Goal: Information Seeking & Learning: Find specific fact

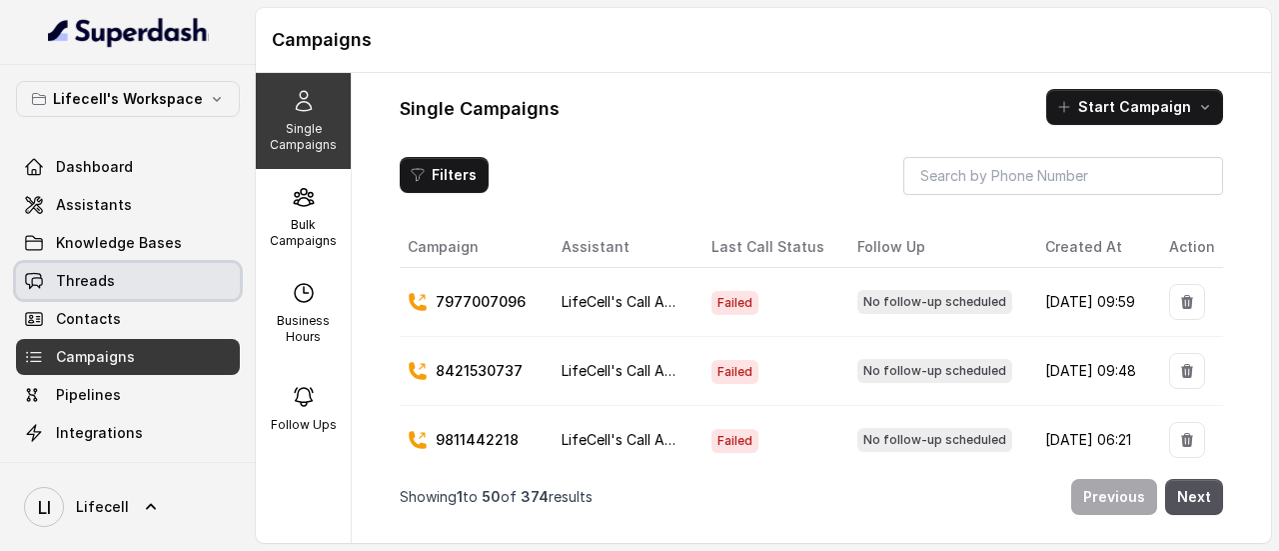
click at [143, 285] on link "Threads" at bounding box center [128, 281] width 224 height 36
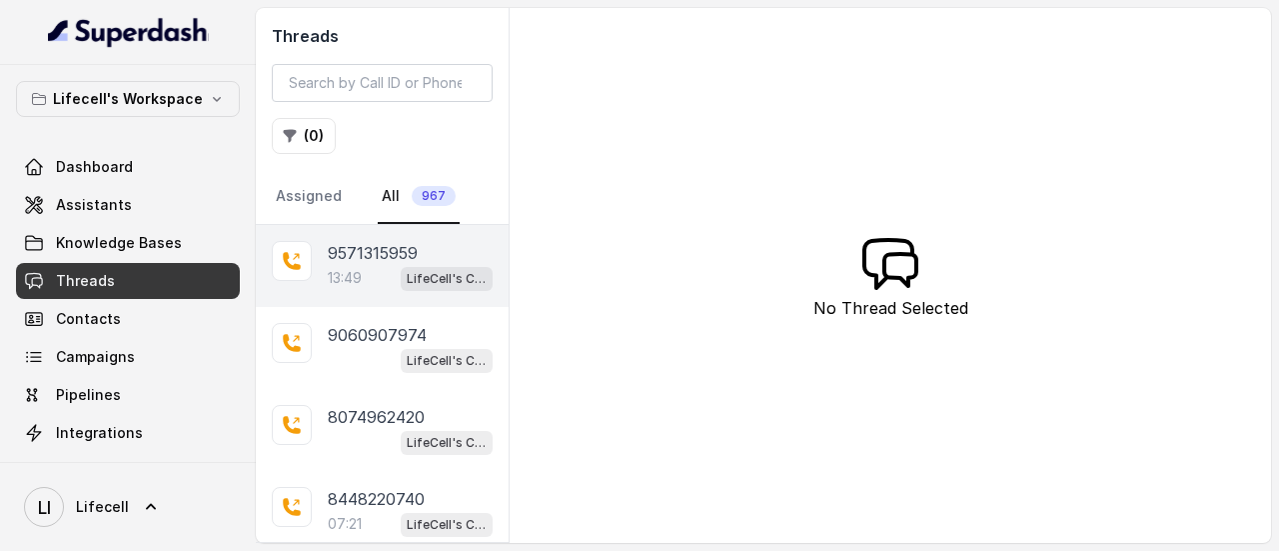
click at [408, 260] on p "9571315959" at bounding box center [373, 253] width 90 height 24
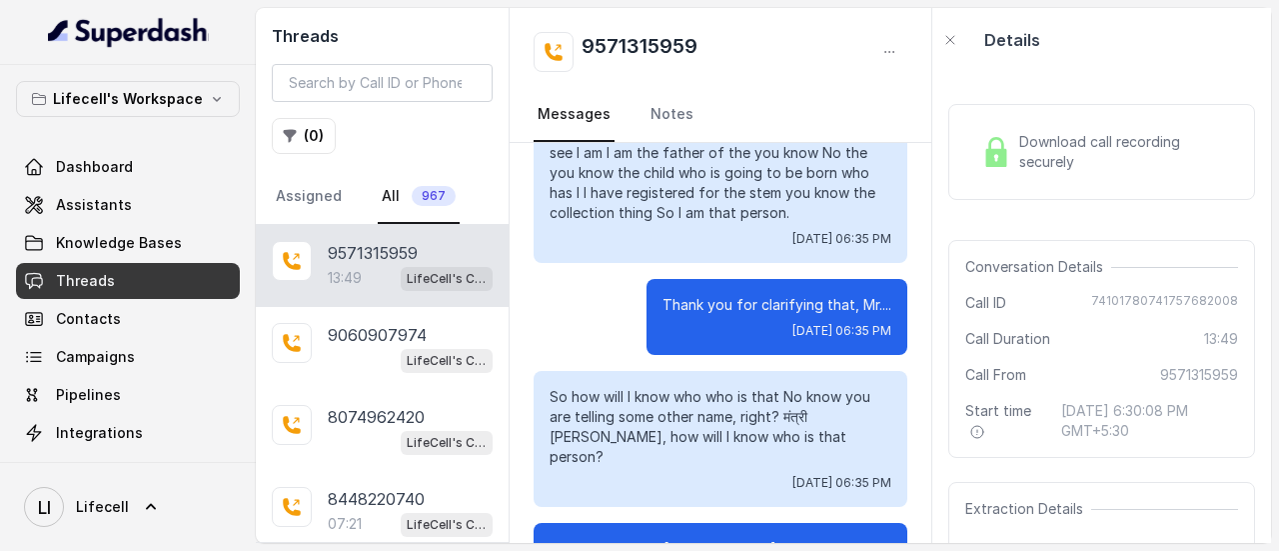
scroll to position [5189, 0]
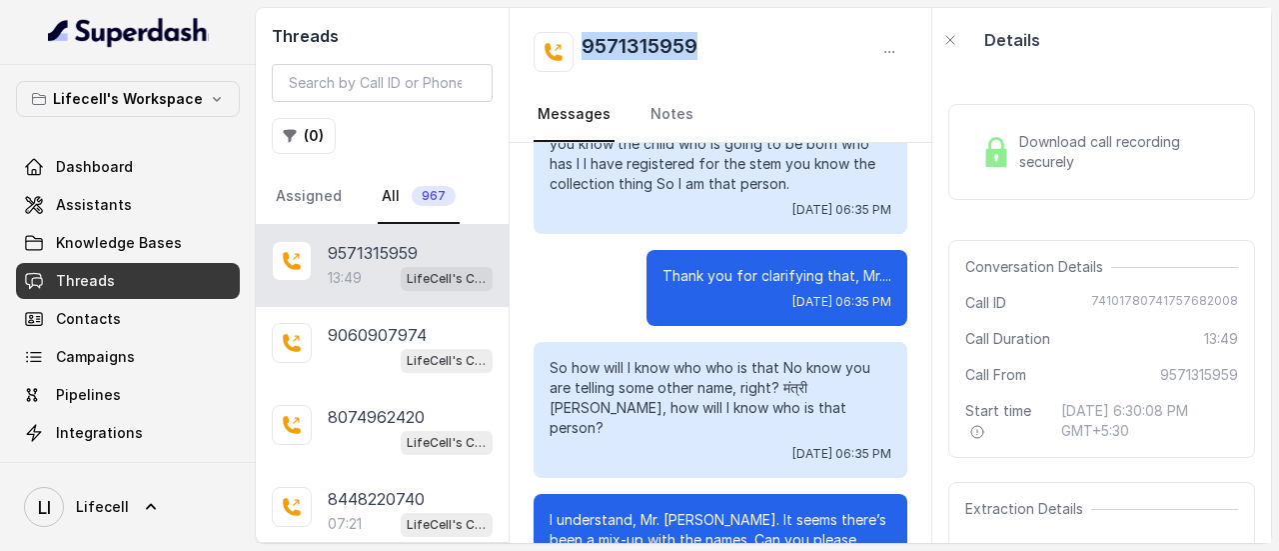
drag, startPoint x: 705, startPoint y: 46, endPoint x: 575, endPoint y: 44, distance: 130.9
click at [575, 44] on div "9571315959" at bounding box center [721, 52] width 374 height 40
copy h2 "9571315959"
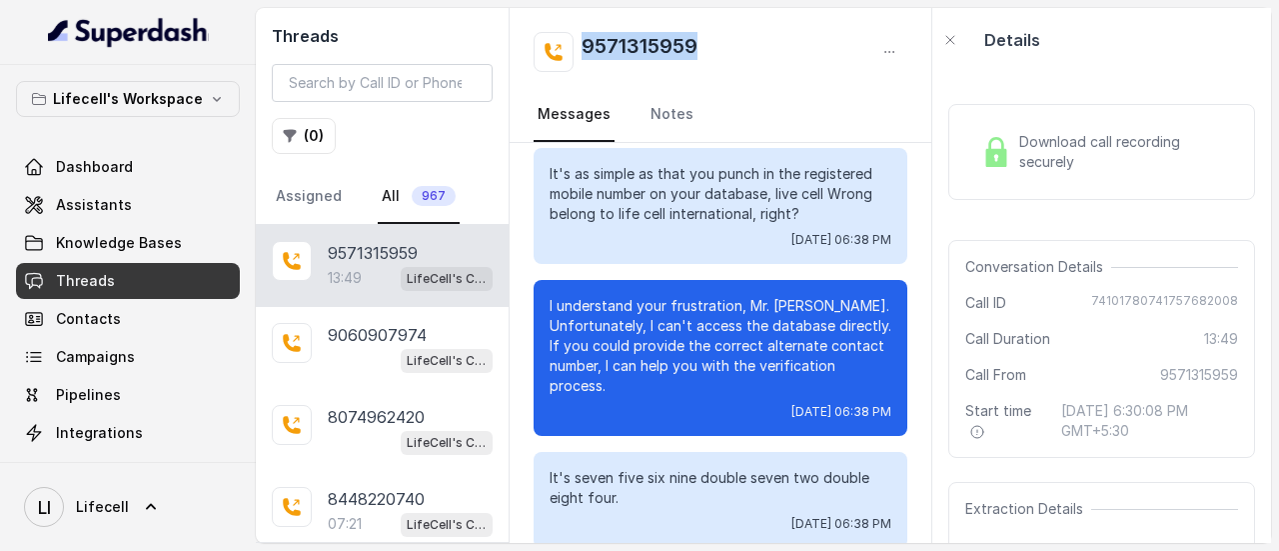
scroll to position [7776, 0]
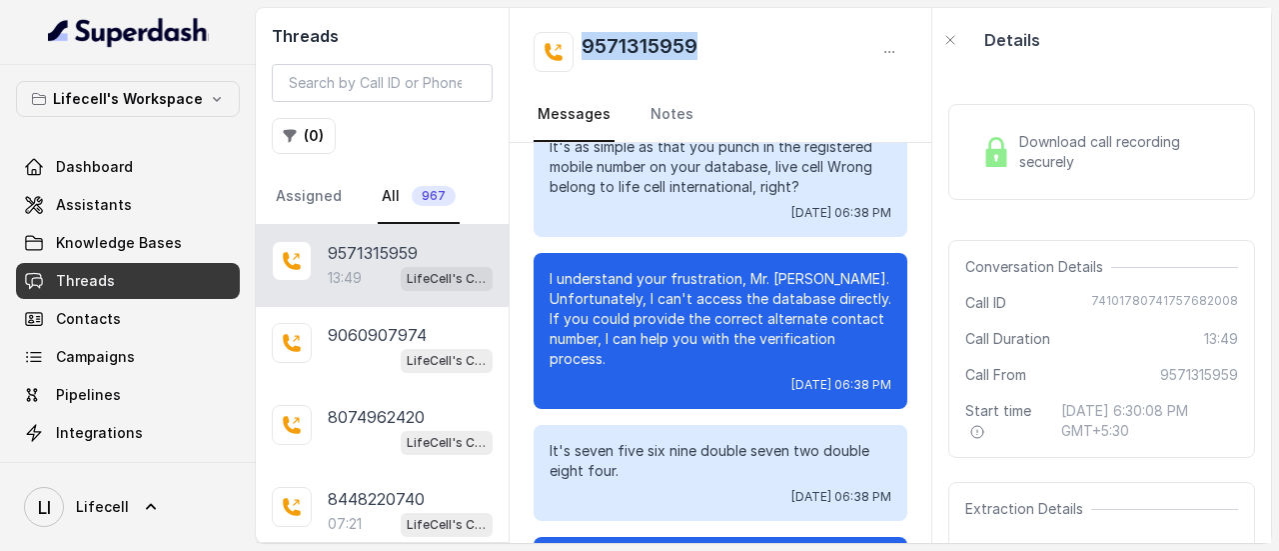
click at [719, 41] on div "9571315959" at bounding box center [721, 52] width 374 height 40
drag, startPoint x: 719, startPoint y: 41, endPoint x: 583, endPoint y: 47, distance: 137.0
click at [583, 47] on div "9571315959" at bounding box center [721, 52] width 374 height 40
copy h2 "9571315959"
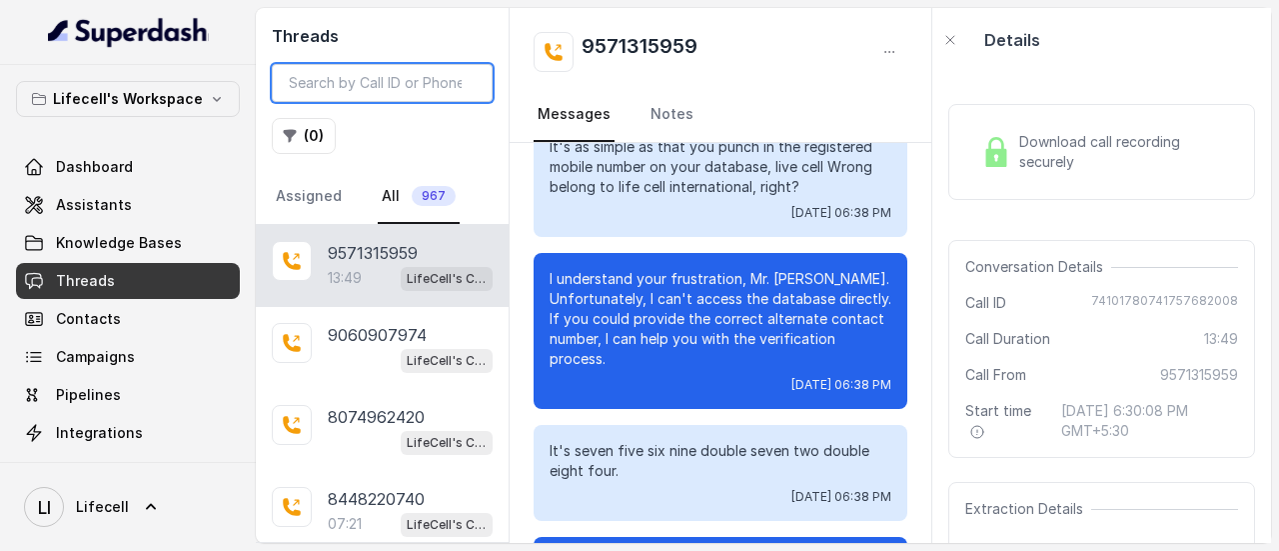
click at [395, 87] on input "search" at bounding box center [382, 83] width 221 height 38
paste input "9059356575"
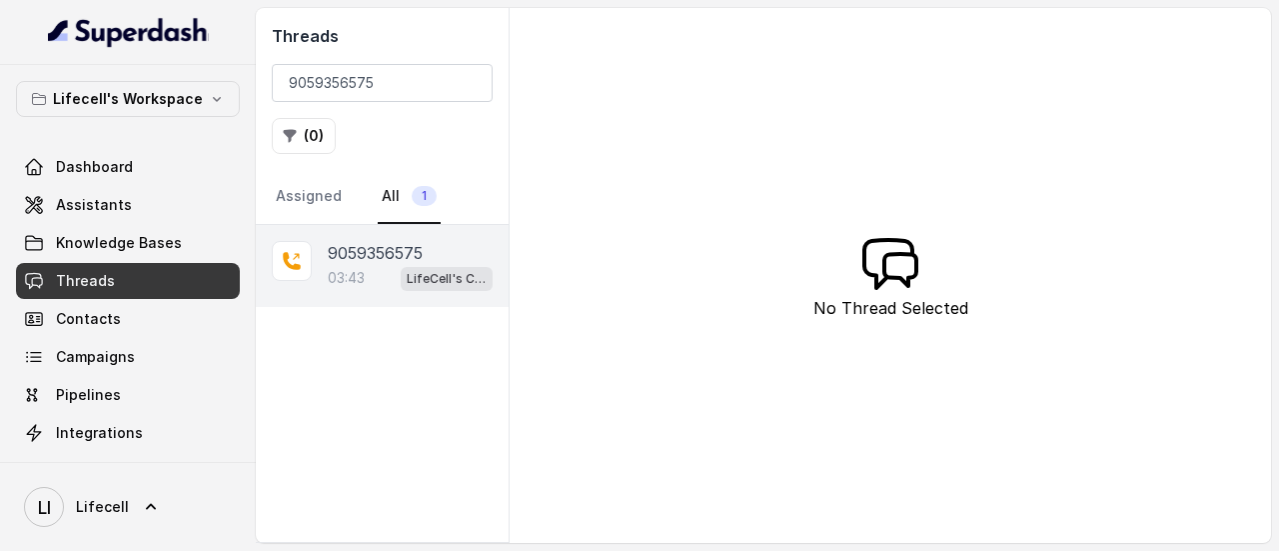
click at [412, 267] on span "LifeCell's Call Assistant" at bounding box center [447, 279] width 92 height 24
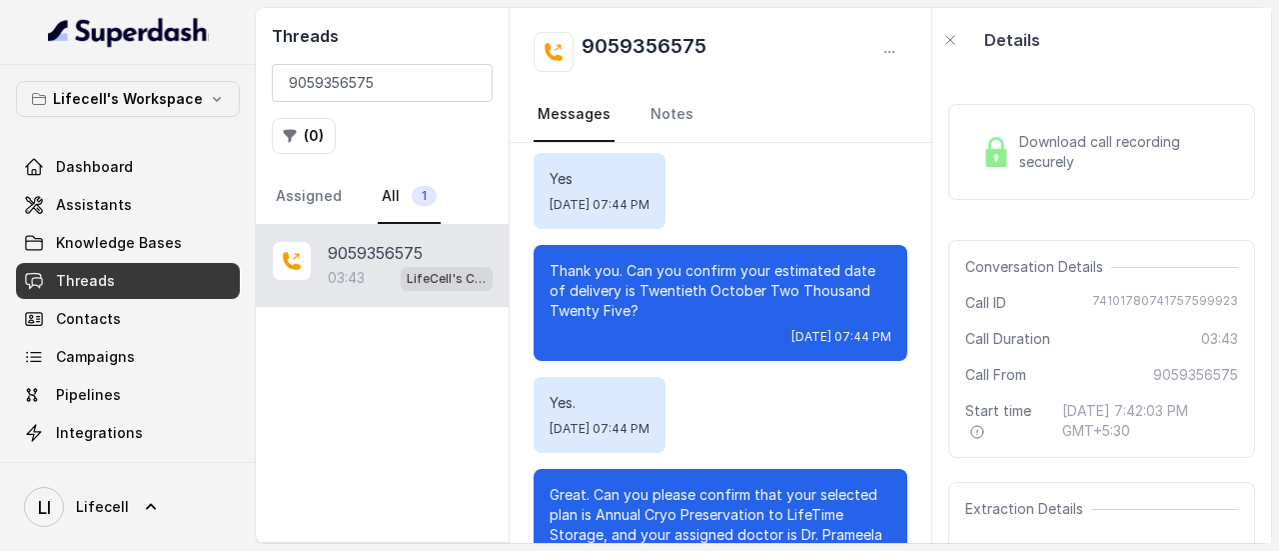
scroll to position [2129, 0]
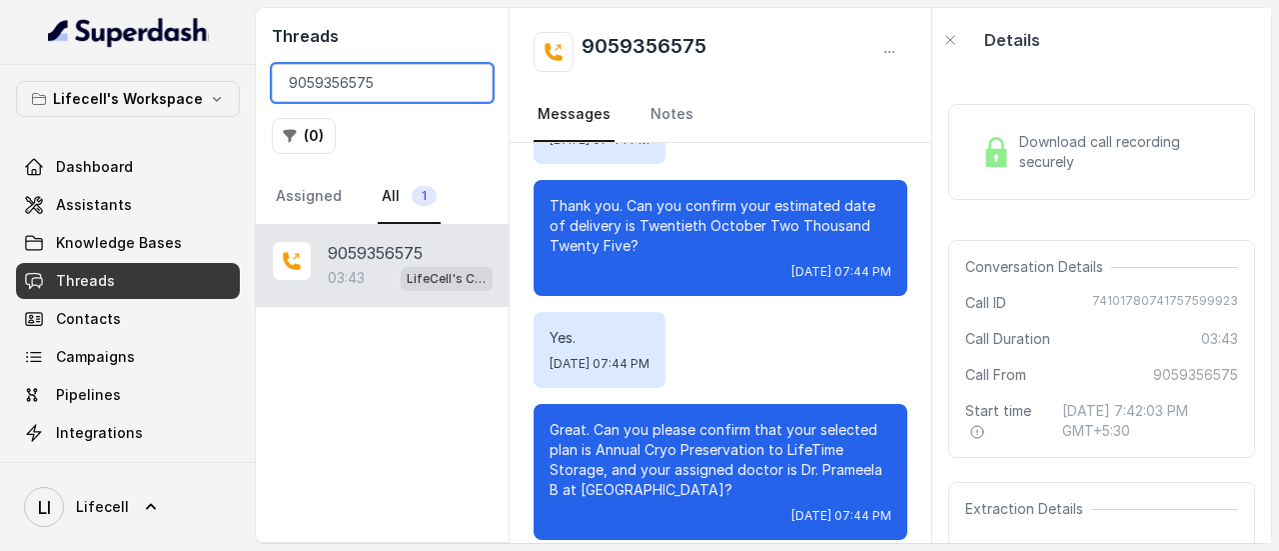
click at [427, 91] on input "9059356575" at bounding box center [382, 83] width 221 height 38
paste input "7015403385"
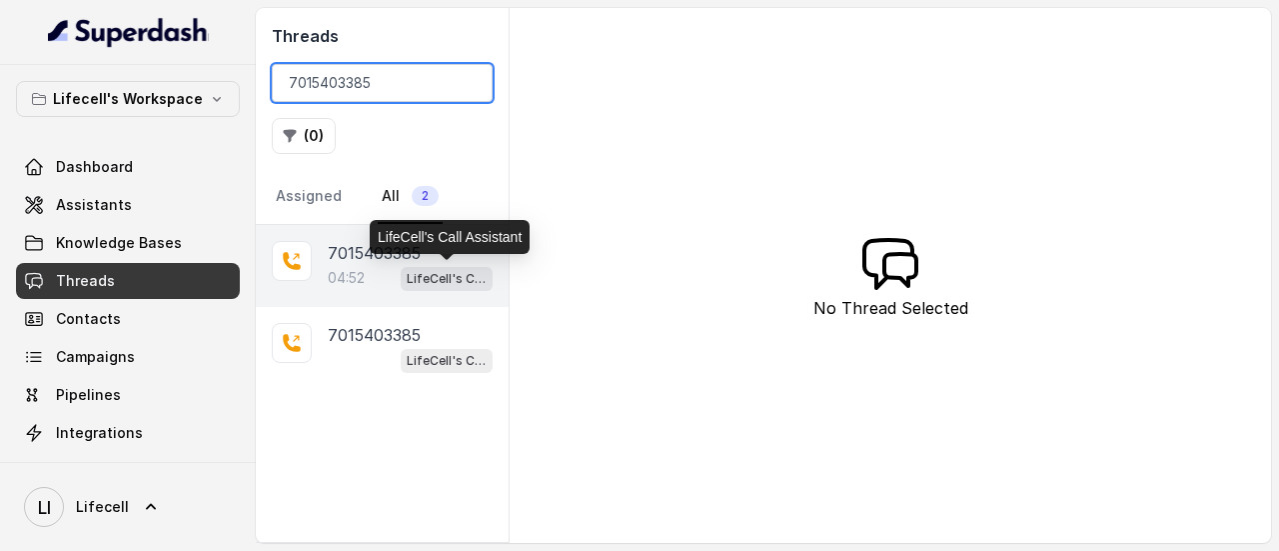
type input "7015403385"
click at [409, 275] on p "LifeCell's Call Assistant" at bounding box center [447, 279] width 80 height 20
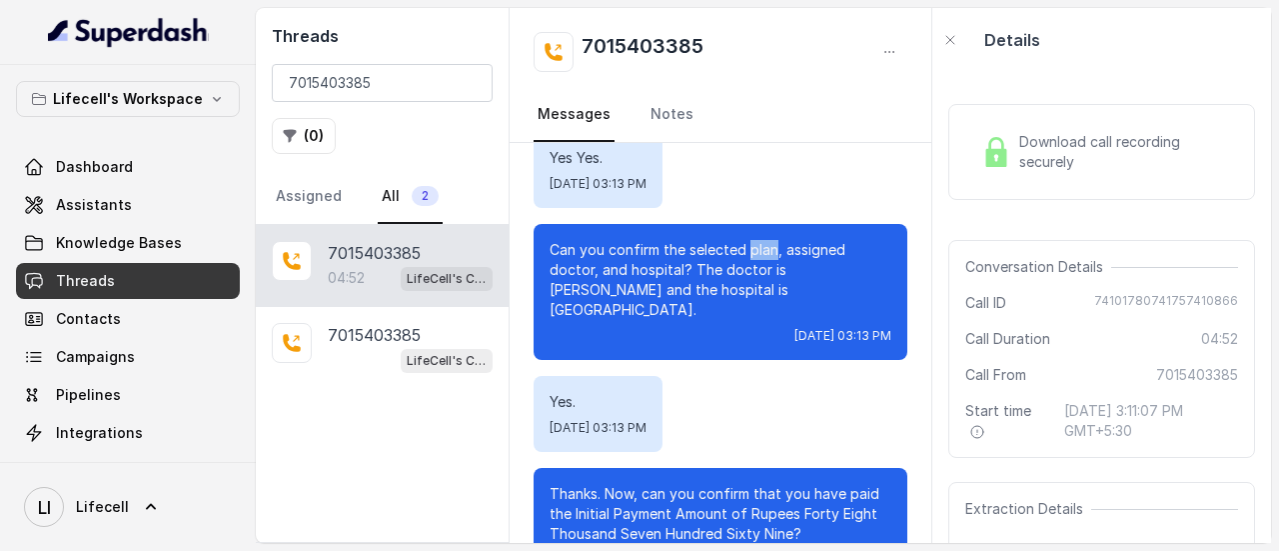
scroll to position [2536, 0]
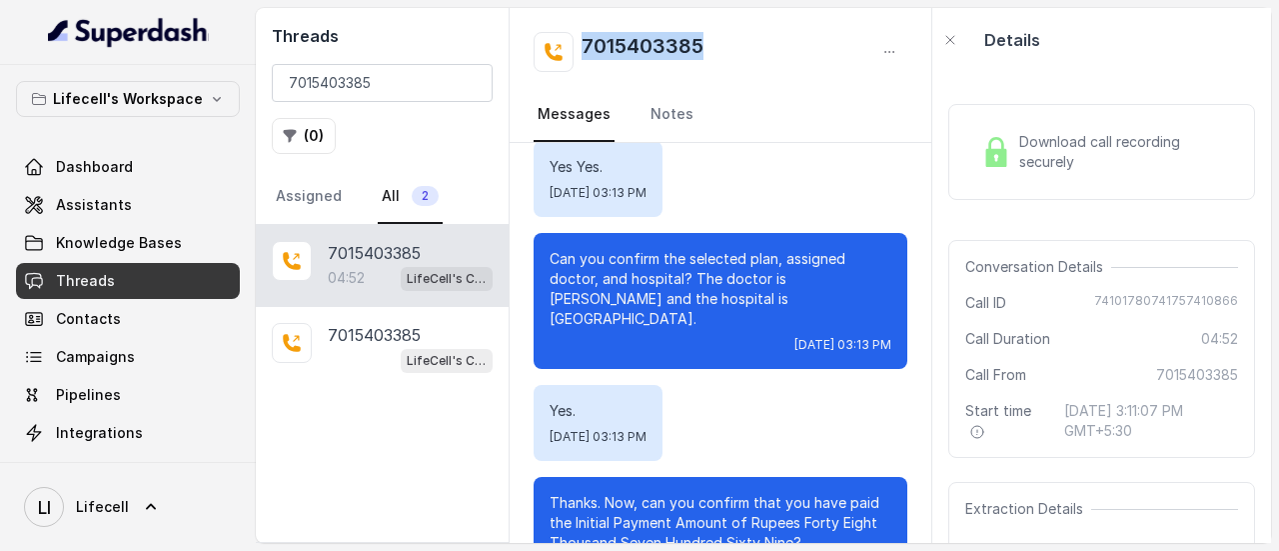
drag, startPoint x: 765, startPoint y: 51, endPoint x: 578, endPoint y: 49, distance: 187.9
click at [578, 49] on div "7015403385" at bounding box center [721, 52] width 374 height 40
copy h2 "7015403385"
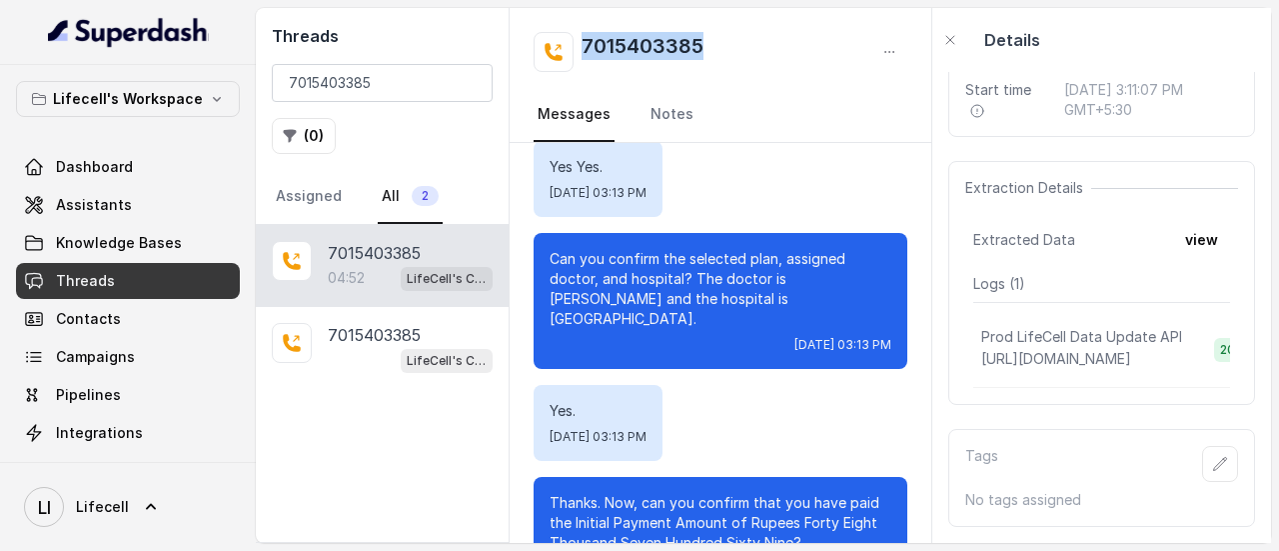
scroll to position [362, 0]
click at [1188, 222] on button "view" at bounding box center [1201, 240] width 57 height 36
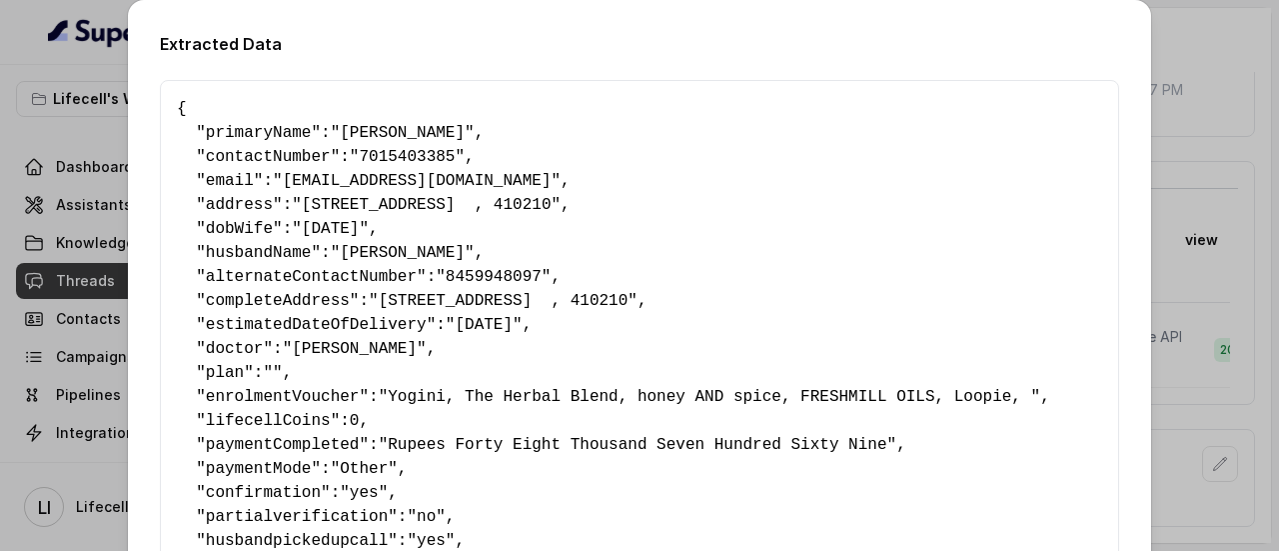
click at [1197, 31] on div "Extracted Data { " primaryName ": "[PERSON_NAME]" , " contactNumber ": "7015403…" at bounding box center [639, 275] width 1279 height 551
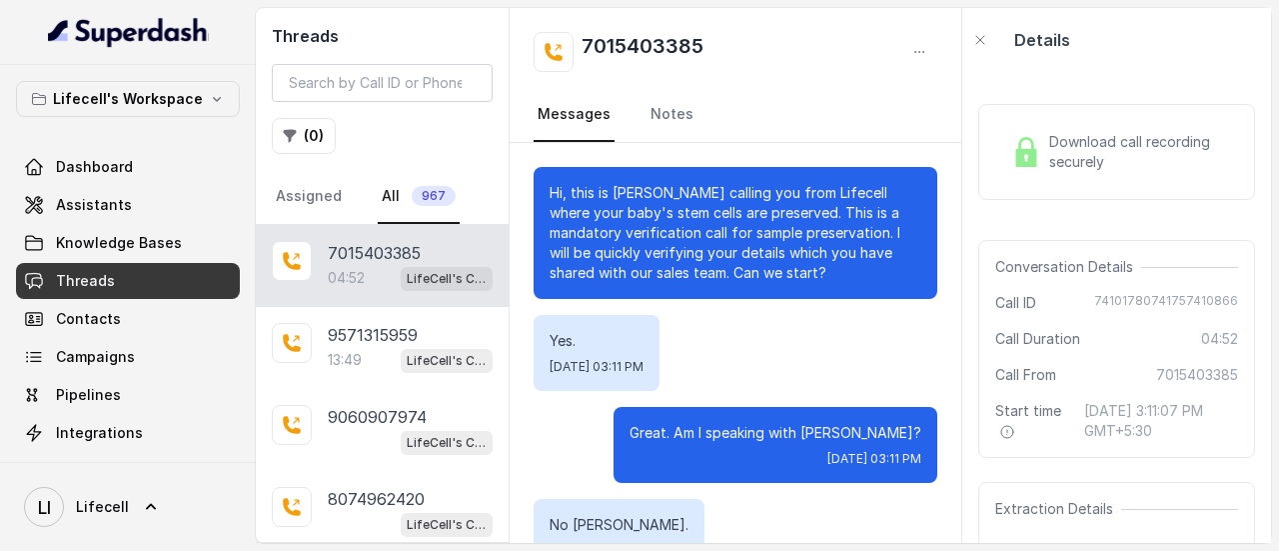
scroll to position [4408, 0]
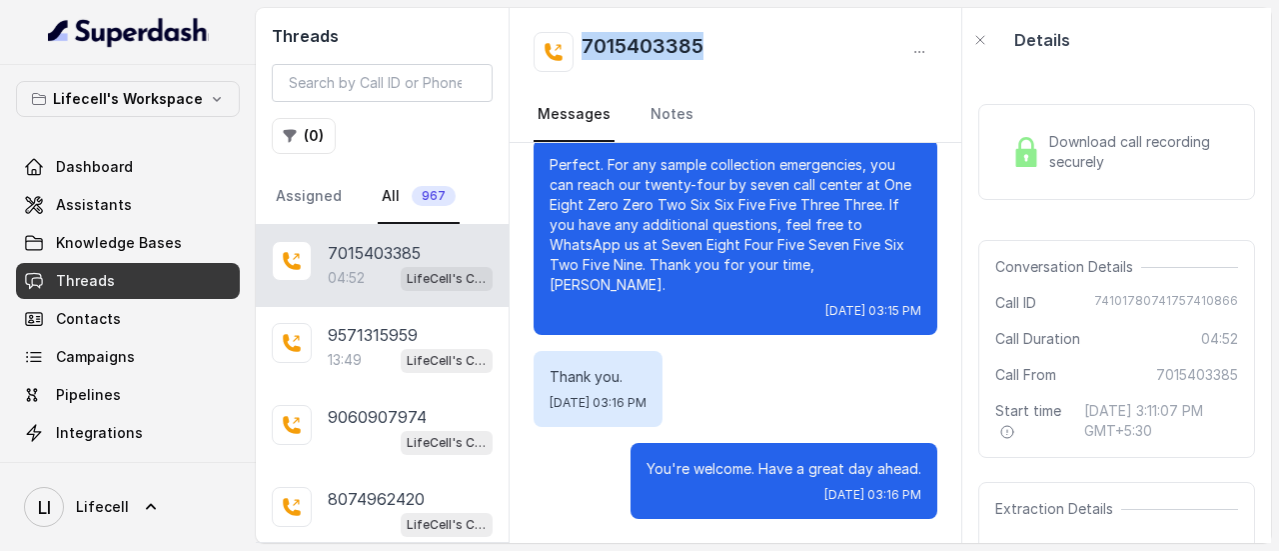
drag, startPoint x: 723, startPoint y: 41, endPoint x: 574, endPoint y: 46, distance: 150.0
click at [574, 46] on div "7015403385" at bounding box center [736, 52] width 404 height 40
copy h2 "7015403385"
click at [330, 265] on div "04:52 LifeCell's Call Assistant" at bounding box center [410, 278] width 165 height 26
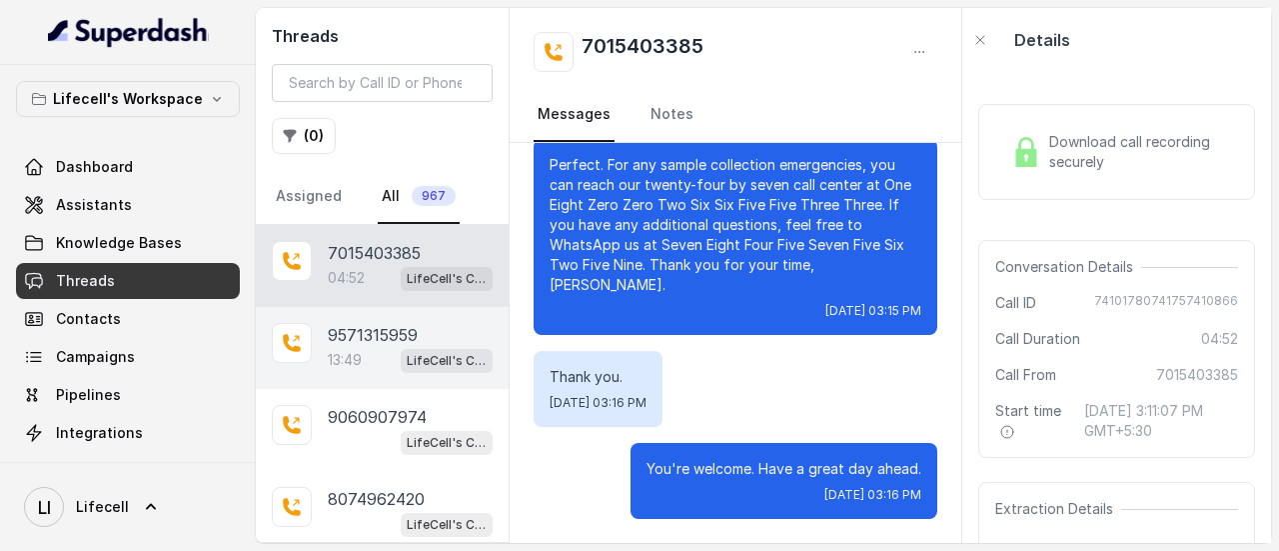
click at [356, 347] on div "13:49 LifeCell's Call Assistant" at bounding box center [410, 360] width 165 height 26
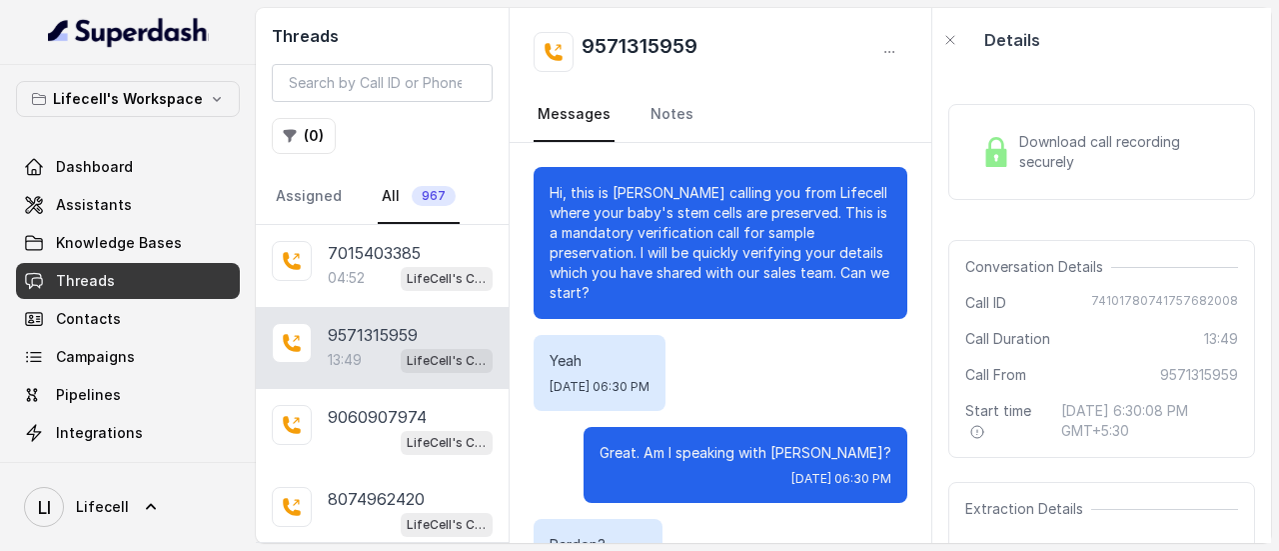
scroll to position [14292, 0]
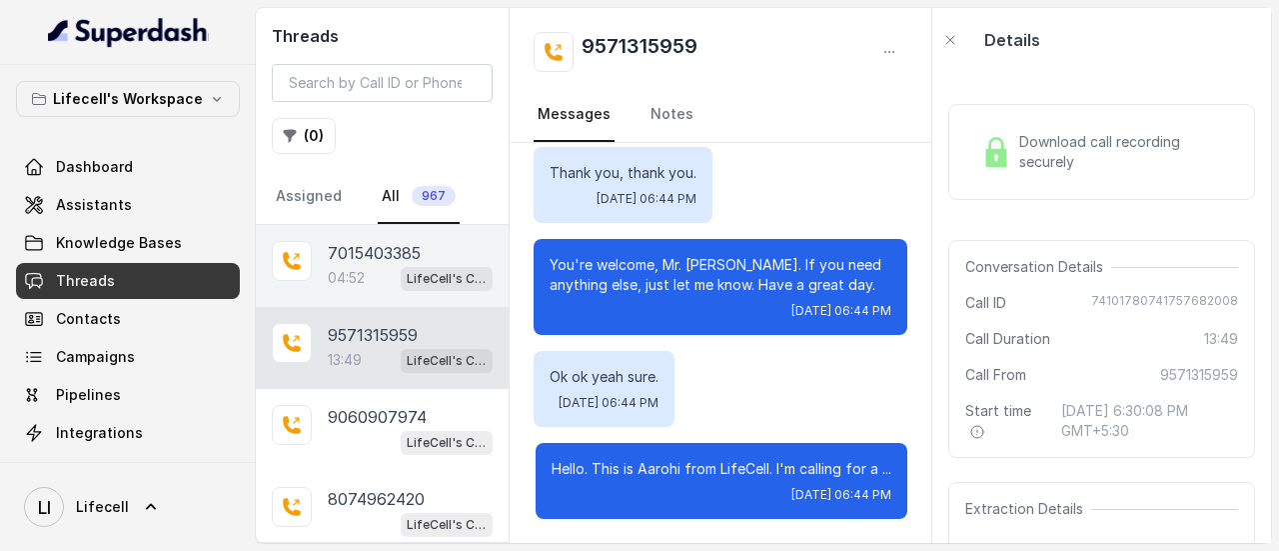
click at [368, 265] on div "04:52 LifeCell's Call Assistant" at bounding box center [410, 278] width 165 height 26
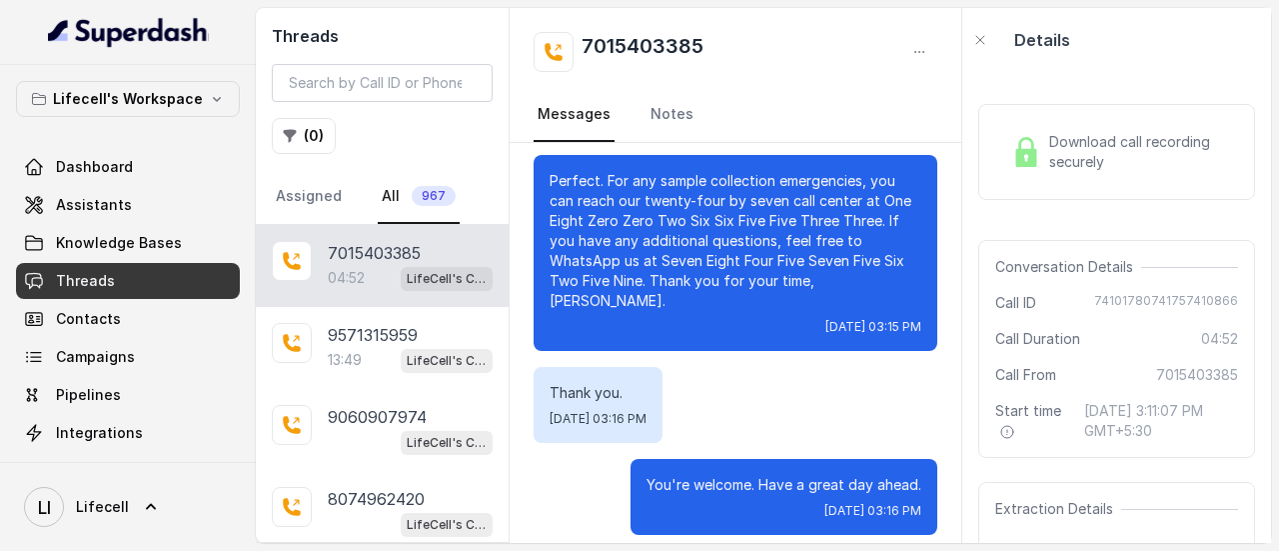
scroll to position [4271, 0]
